Goal: Transaction & Acquisition: Subscribe to service/newsletter

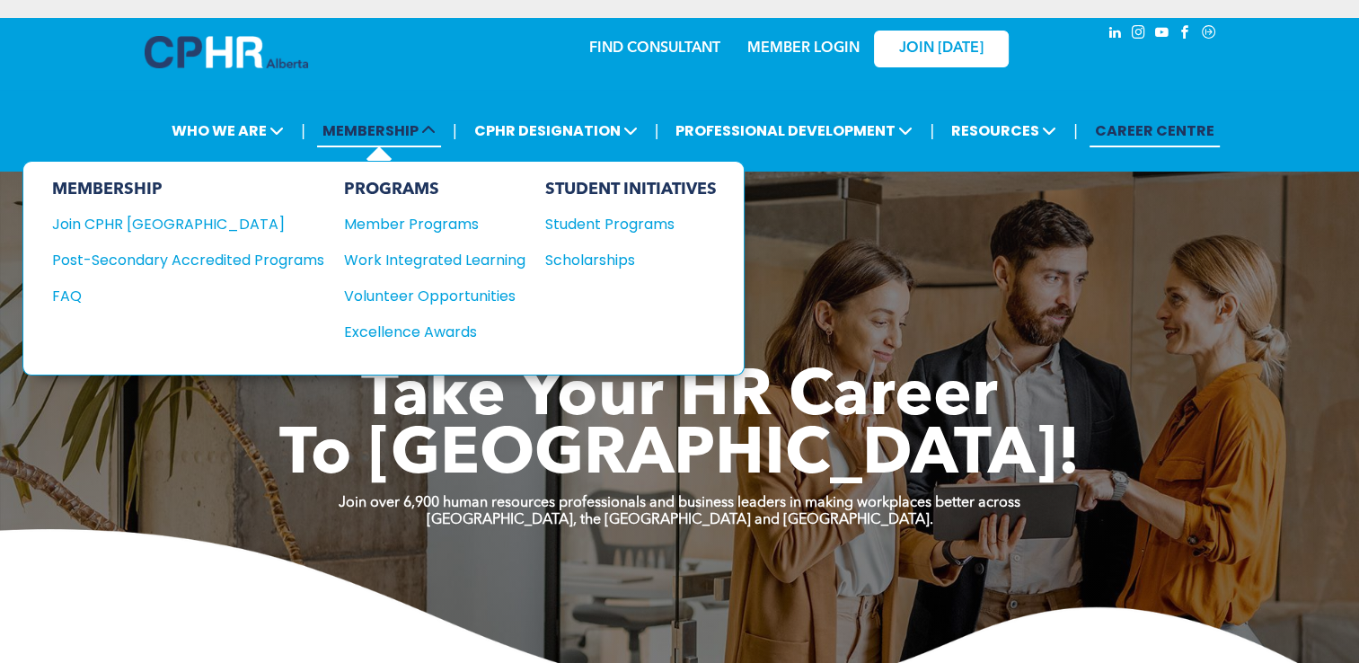
click at [370, 129] on span "MEMBERSHIP" at bounding box center [379, 130] width 124 height 33
click at [177, 221] on div "Join CPHR [GEOGRAPHIC_DATA]" at bounding box center [174, 224] width 245 height 22
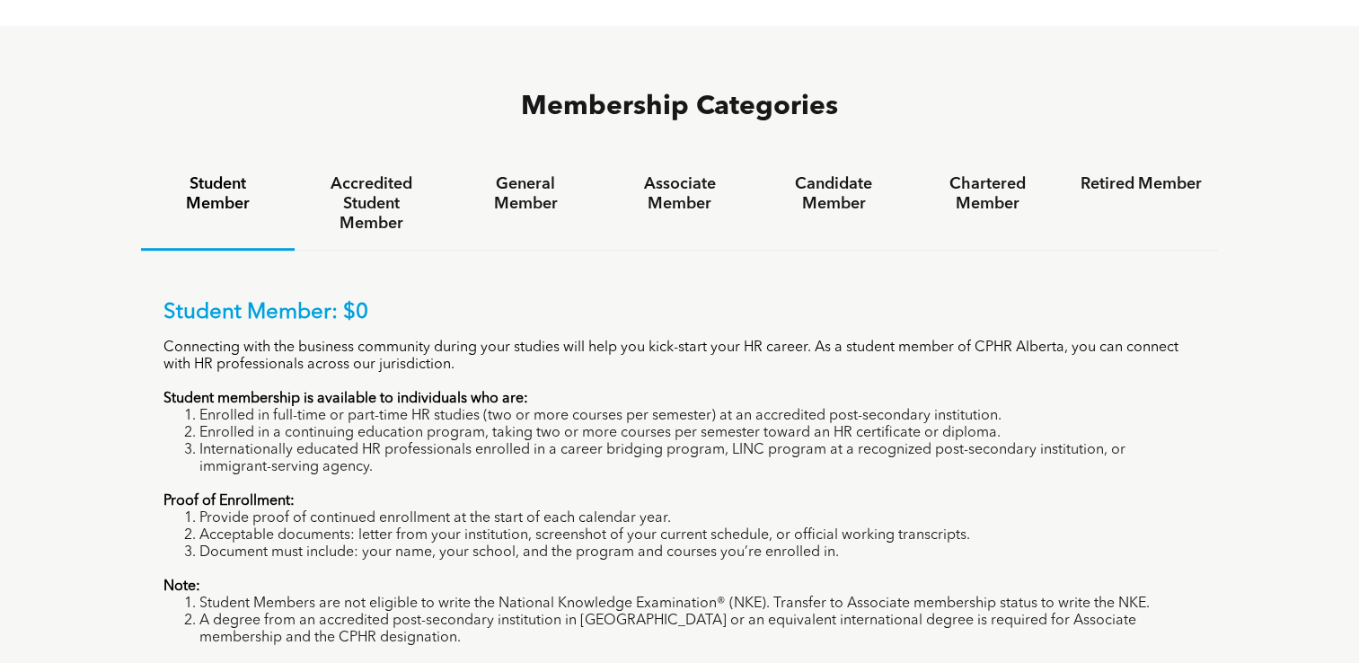
scroll to position [1171, 0]
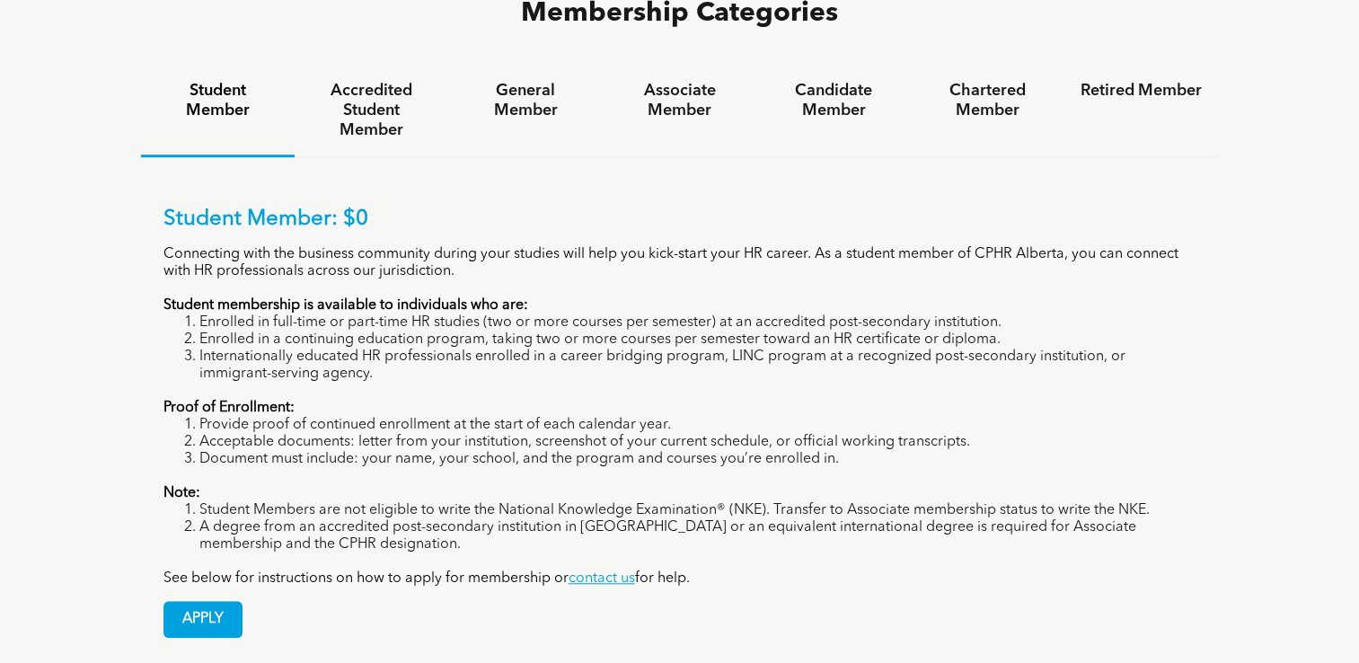
scroll to position [1273, 0]
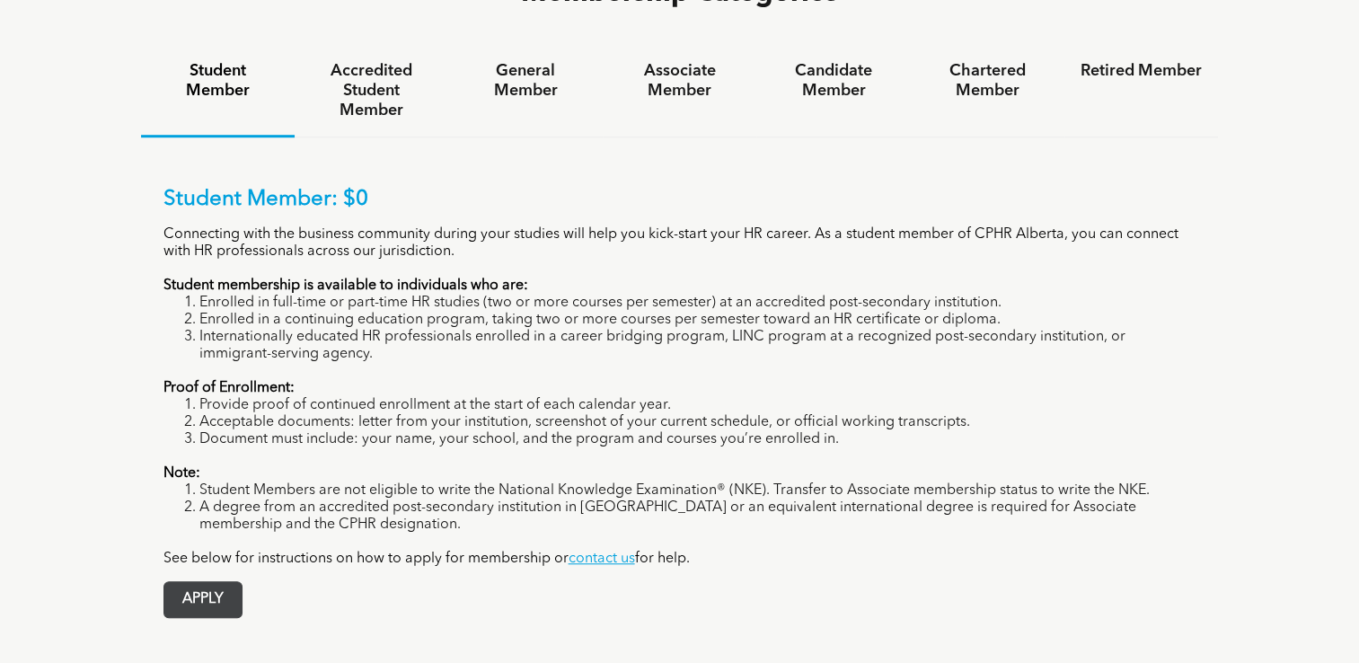
click at [183, 582] on span "APPLY" at bounding box center [202, 599] width 77 height 35
click at [197, 582] on span "APPLY" at bounding box center [202, 599] width 77 height 35
